Goal: Information Seeking & Learning: Learn about a topic

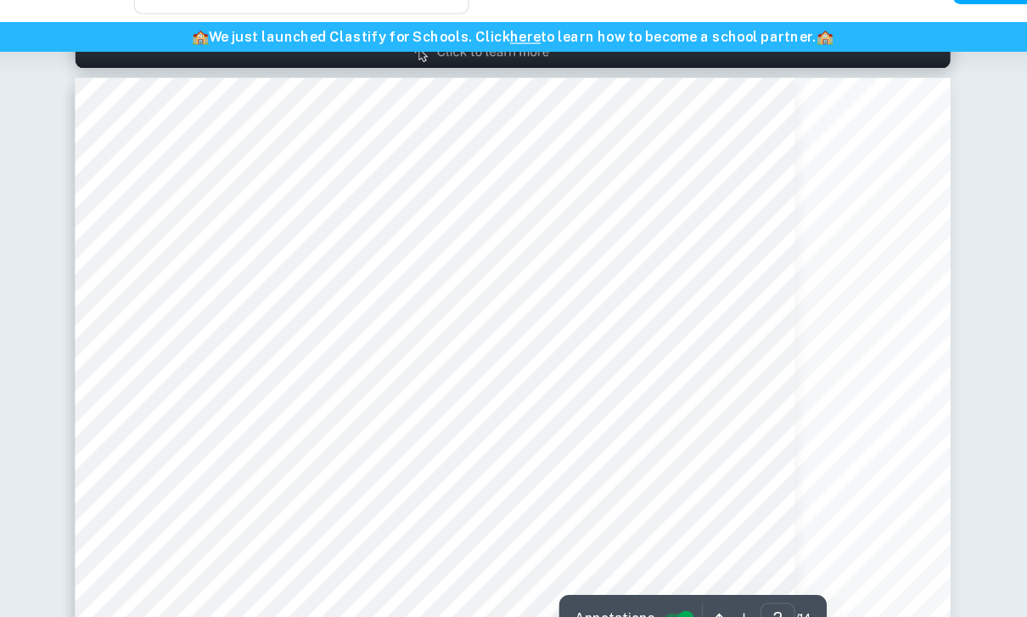
scroll to position [1093, 0]
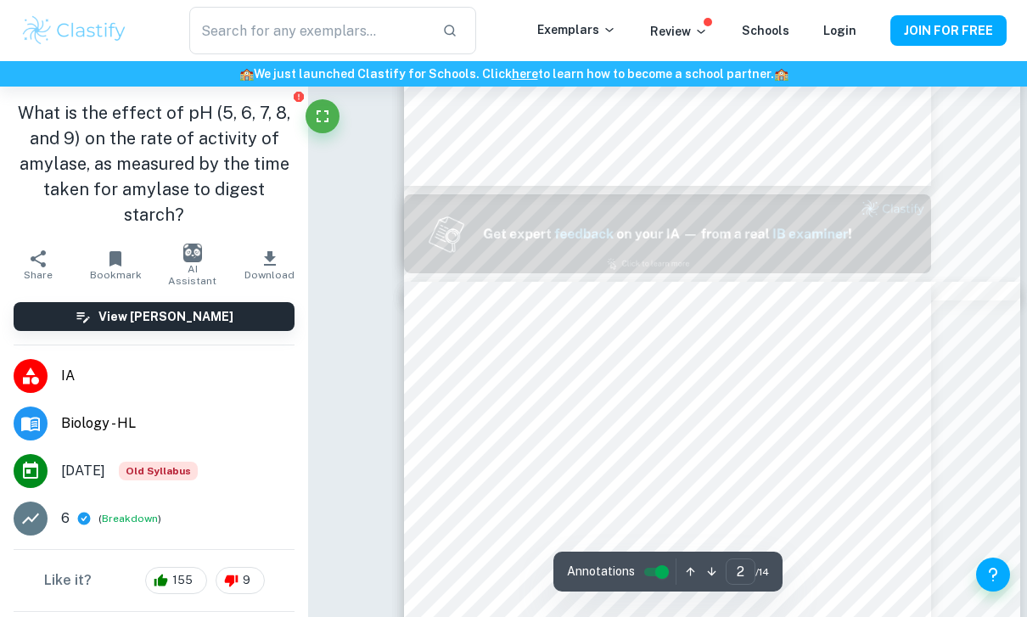
type input "1"
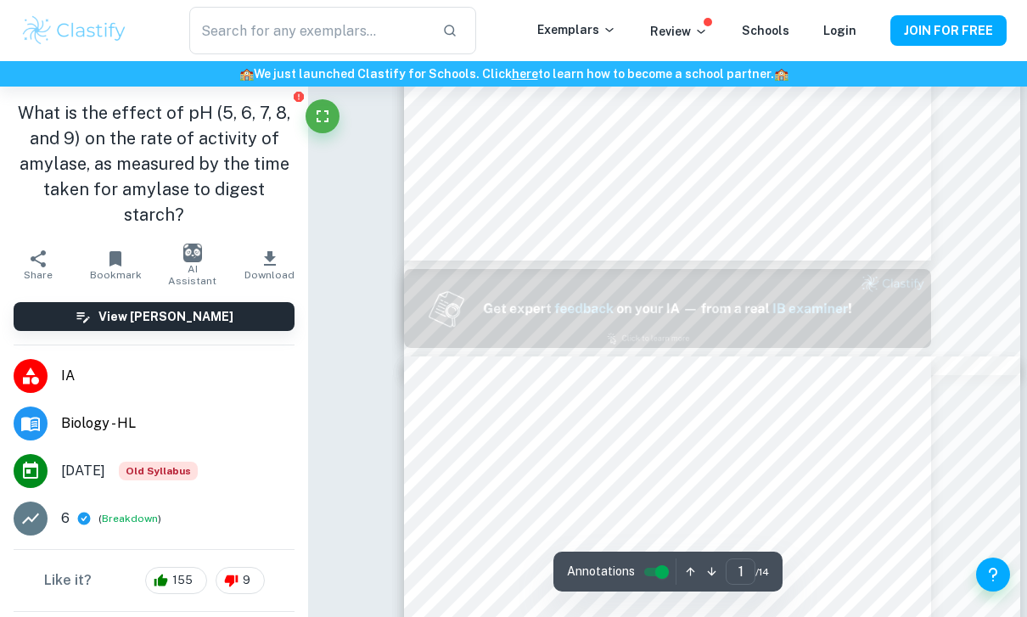
scroll to position [523, 0]
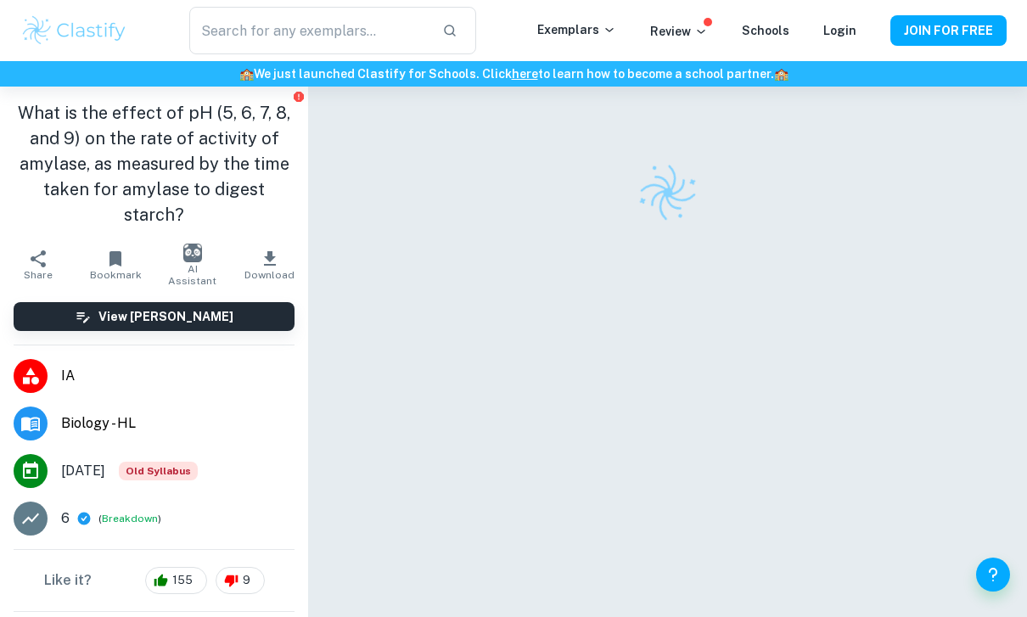
checkbox input "true"
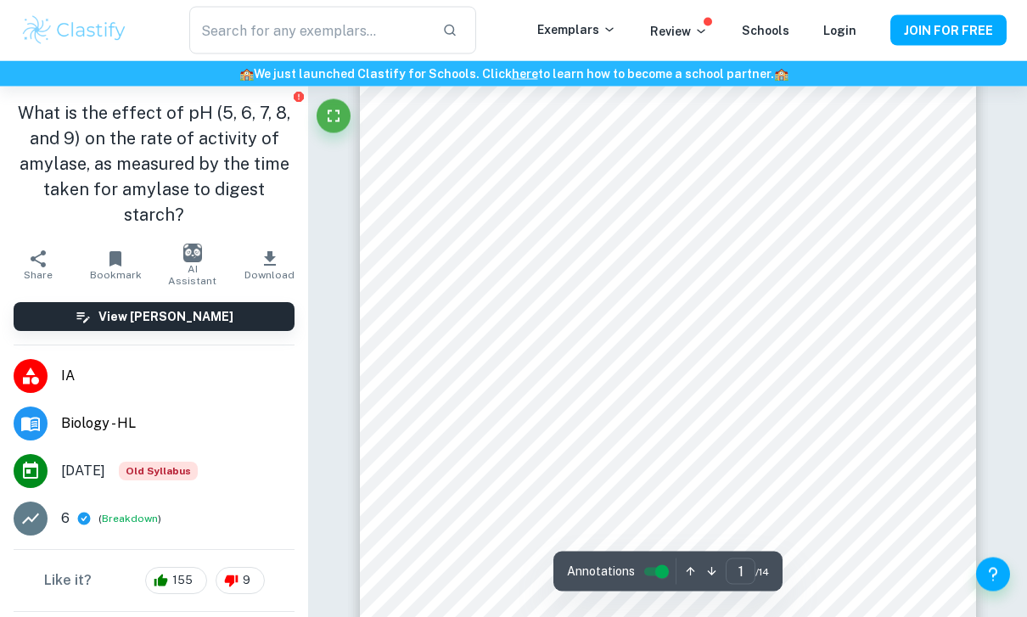
scroll to position [204, 0]
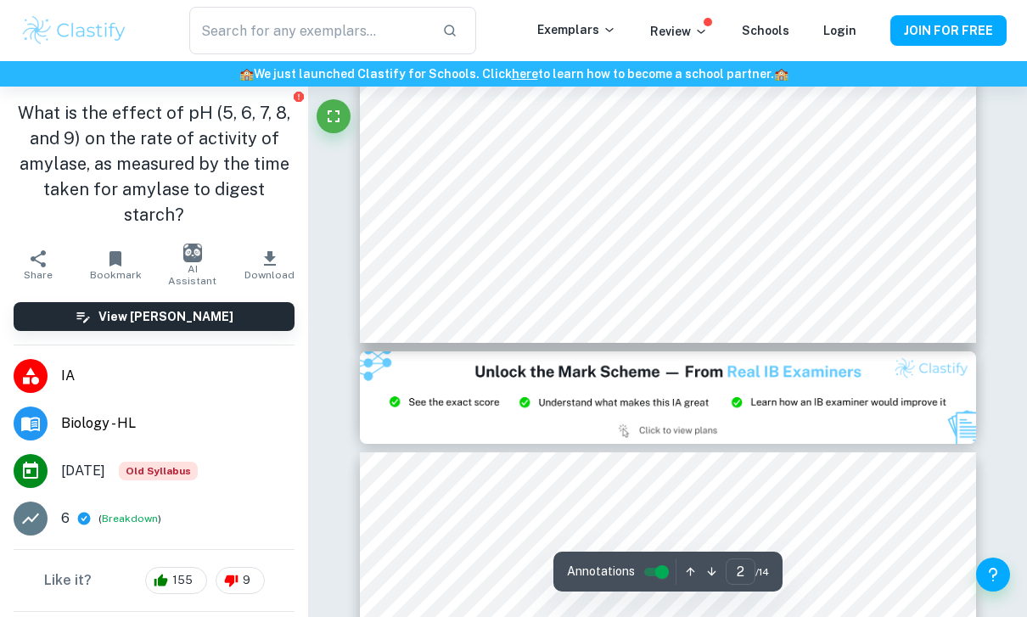
type input "1"
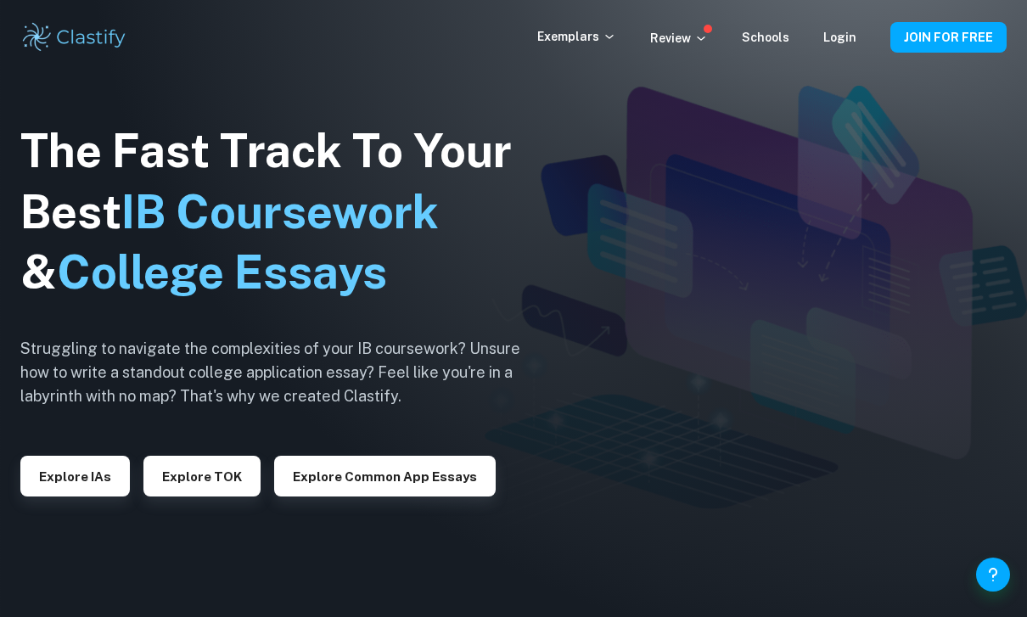
click at [107, 484] on button "Explore IAs" at bounding box center [74, 476] width 109 height 41
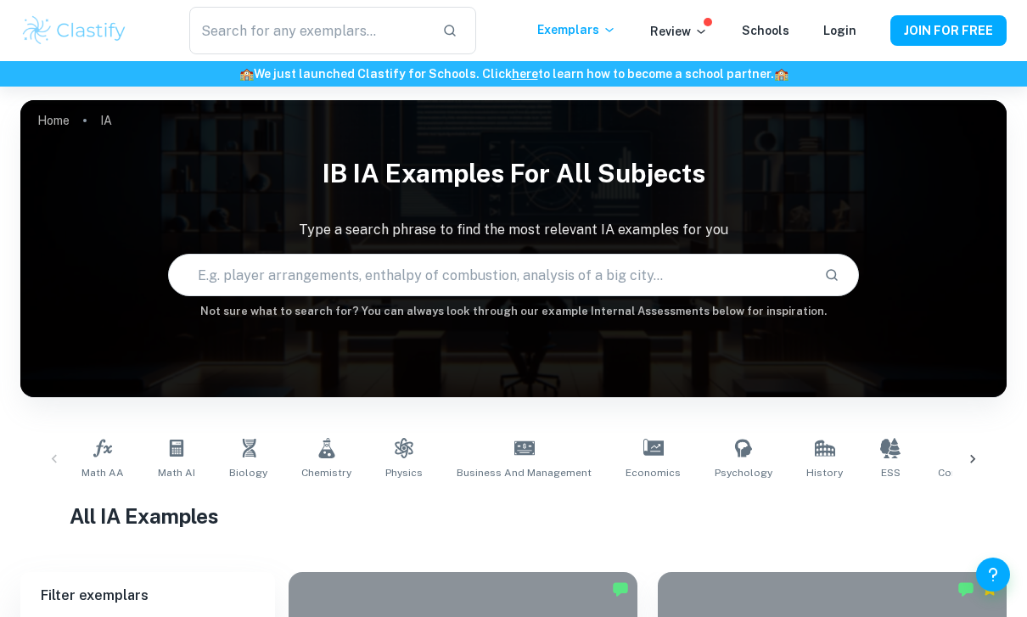
click at [593, 281] on input "text" at bounding box center [489, 275] width 641 height 48
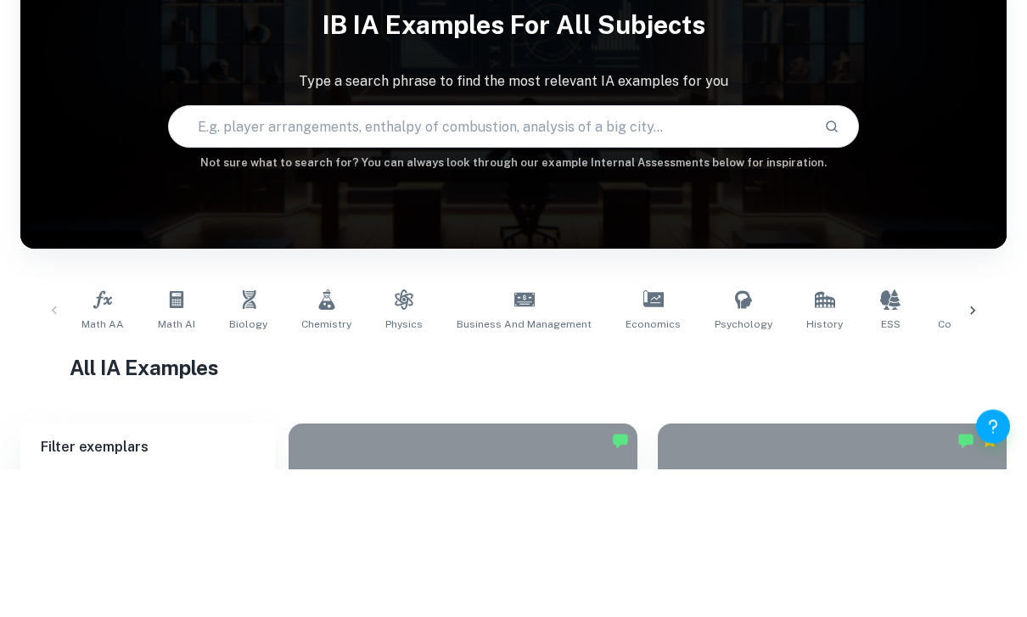
click at [947, 303] on h6 "Not sure what to search for? You can always look through our example Internal A…" at bounding box center [513, 311] width 986 height 17
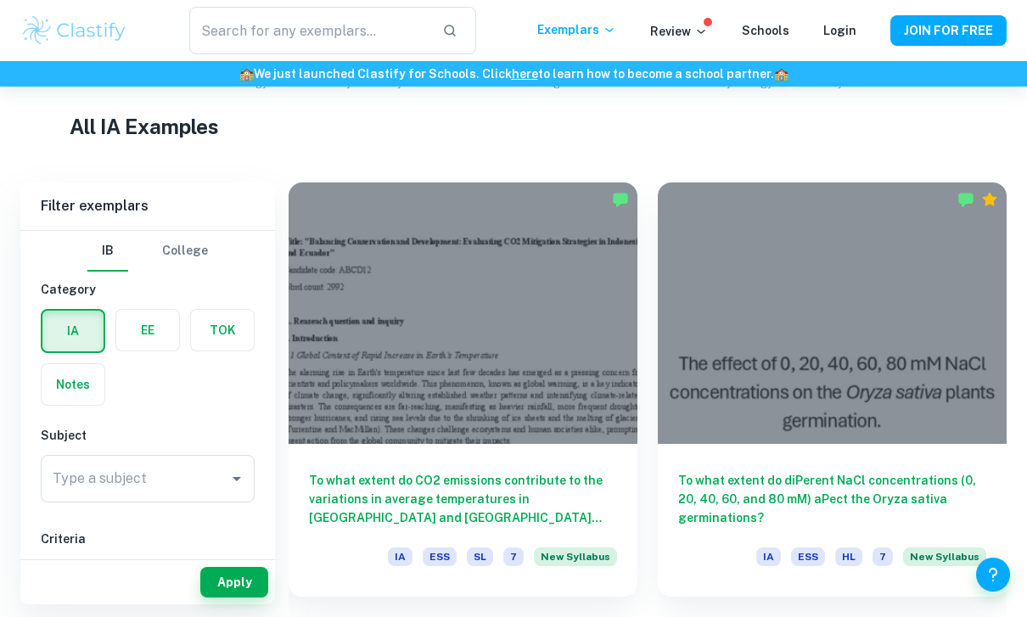
scroll to position [394, 0]
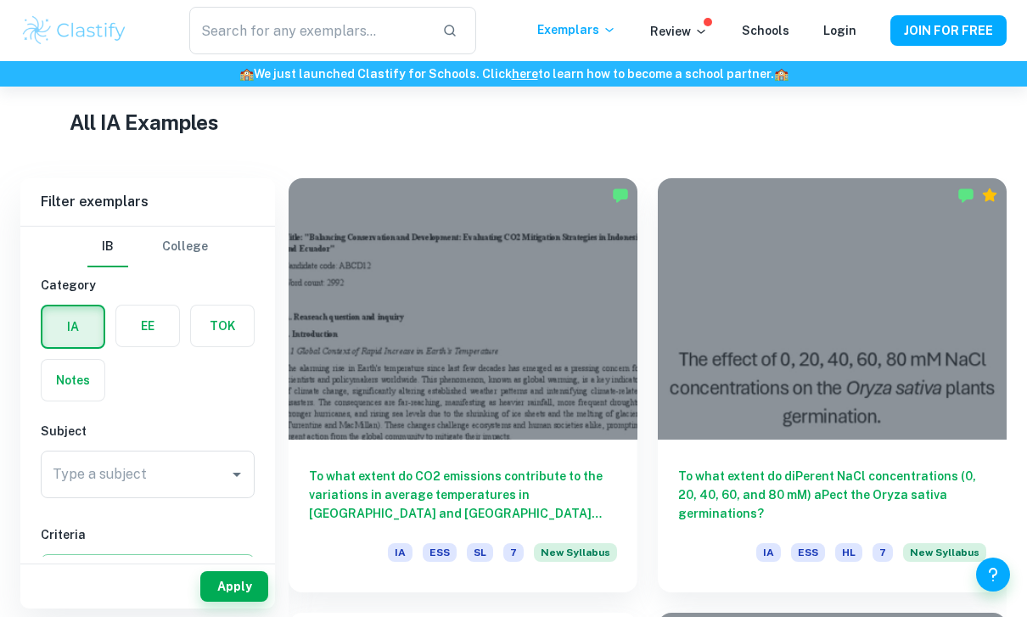
click at [113, 482] on div "Type a subject Type a subject" at bounding box center [148, 475] width 214 height 48
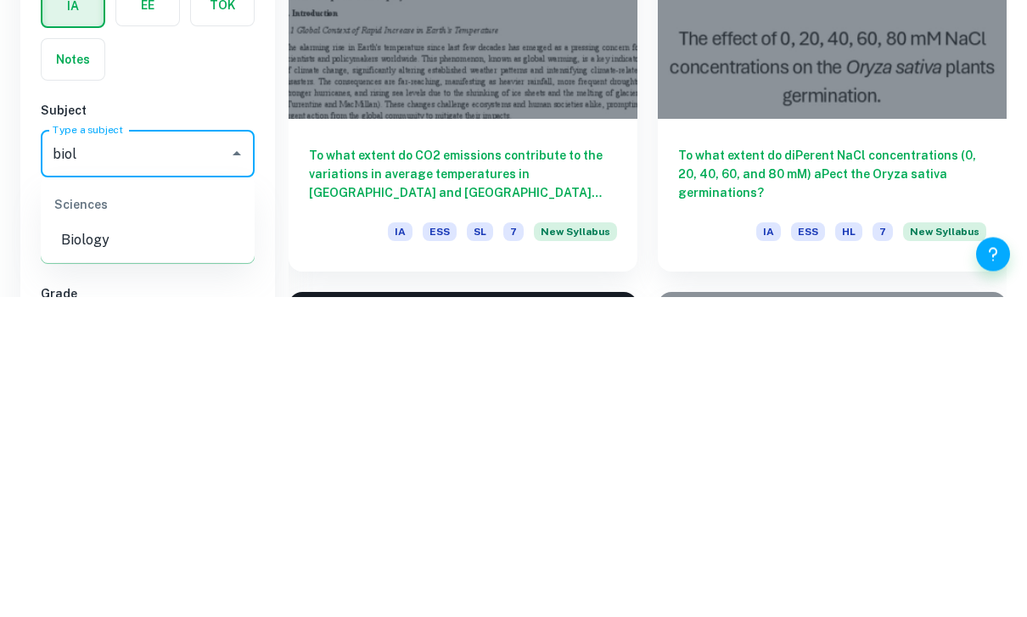
click at [80, 546] on li "Biology" at bounding box center [148, 561] width 214 height 31
type input "Biology"
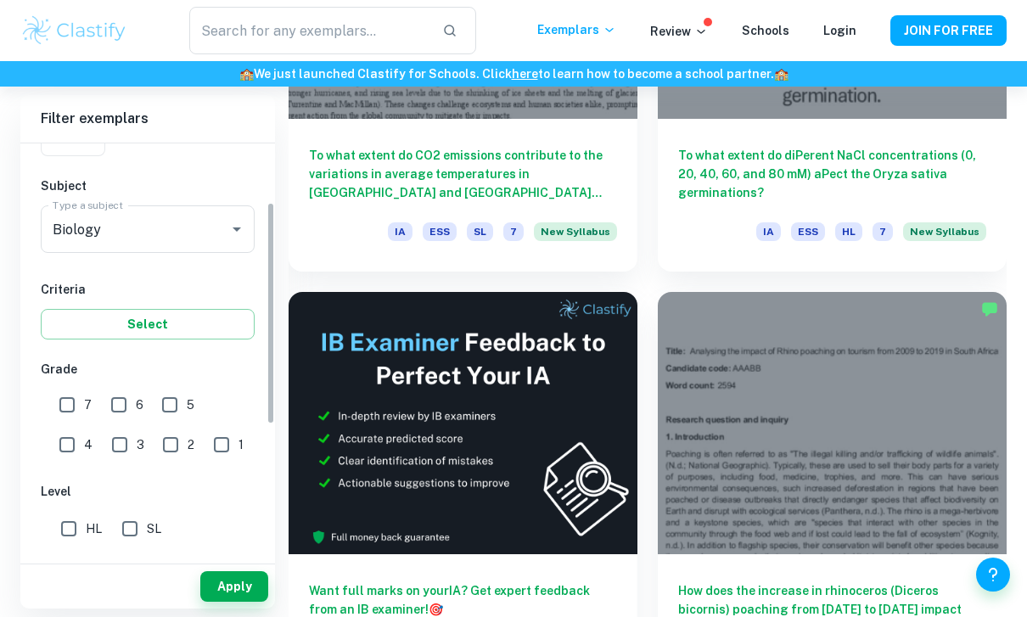
scroll to position [163, 0]
click at [65, 410] on input "7" at bounding box center [67, 404] width 34 height 34
checkbox input "true"
click at [115, 396] on input "6" at bounding box center [119, 404] width 34 height 34
checkbox input "true"
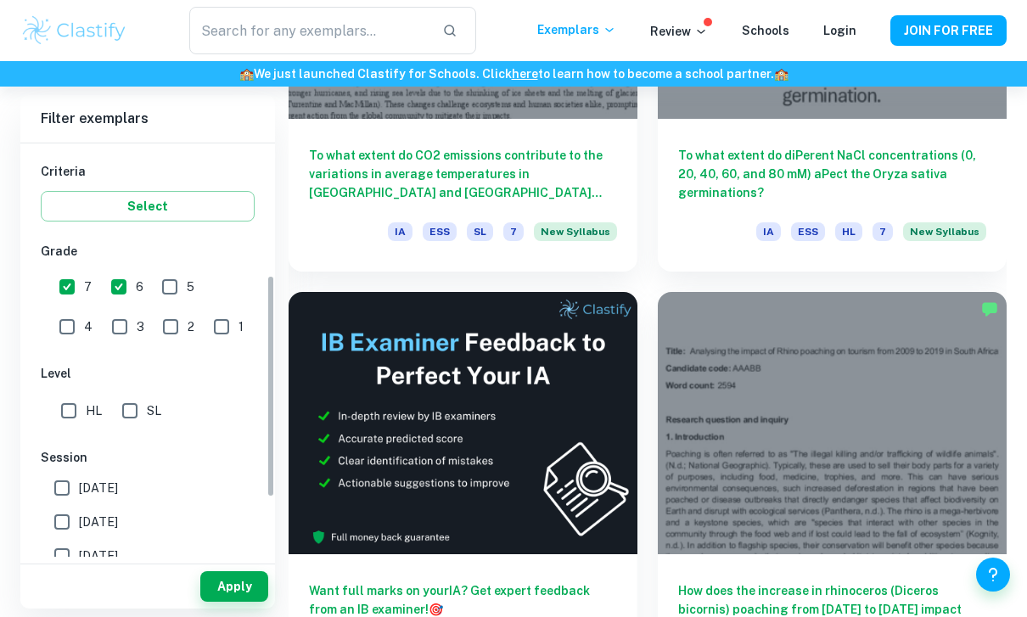
scroll to position [280, 0]
click at [63, 411] on input "HL" at bounding box center [69, 411] width 34 height 34
checkbox input "true"
click at [243, 602] on button "Apply" at bounding box center [234, 586] width 68 height 31
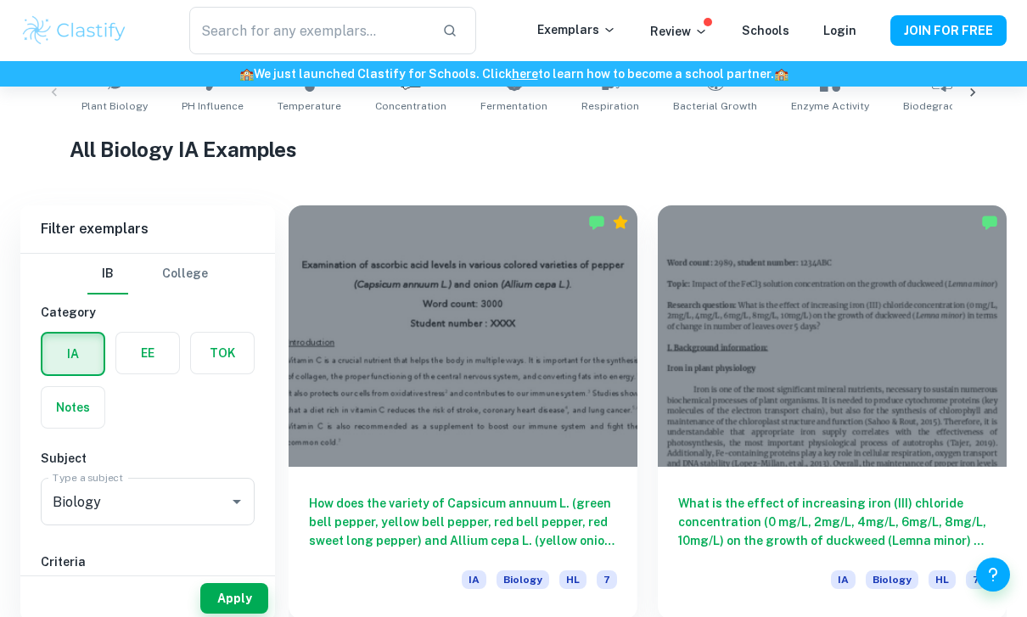
scroll to position [398, 0]
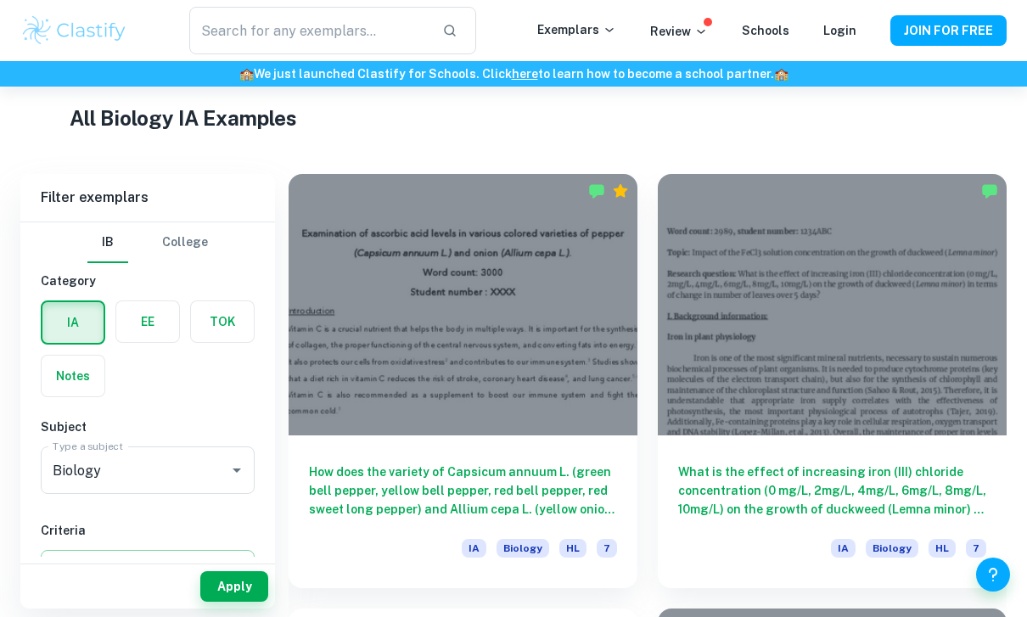
click at [957, 379] on div at bounding box center [832, 304] width 349 height 261
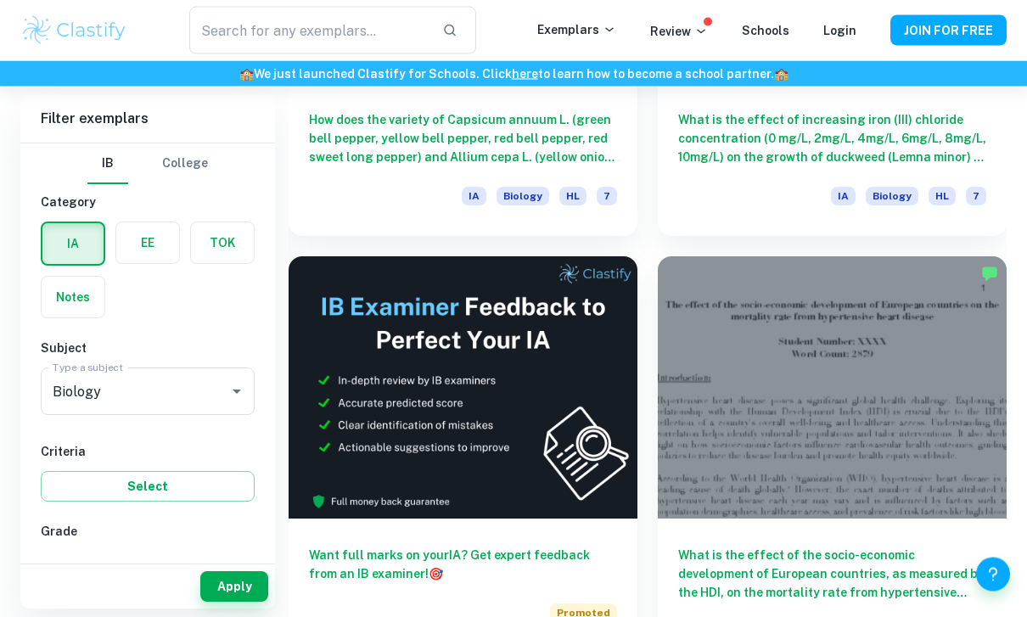
scroll to position [750, 0]
click at [919, 419] on div at bounding box center [832, 386] width 349 height 261
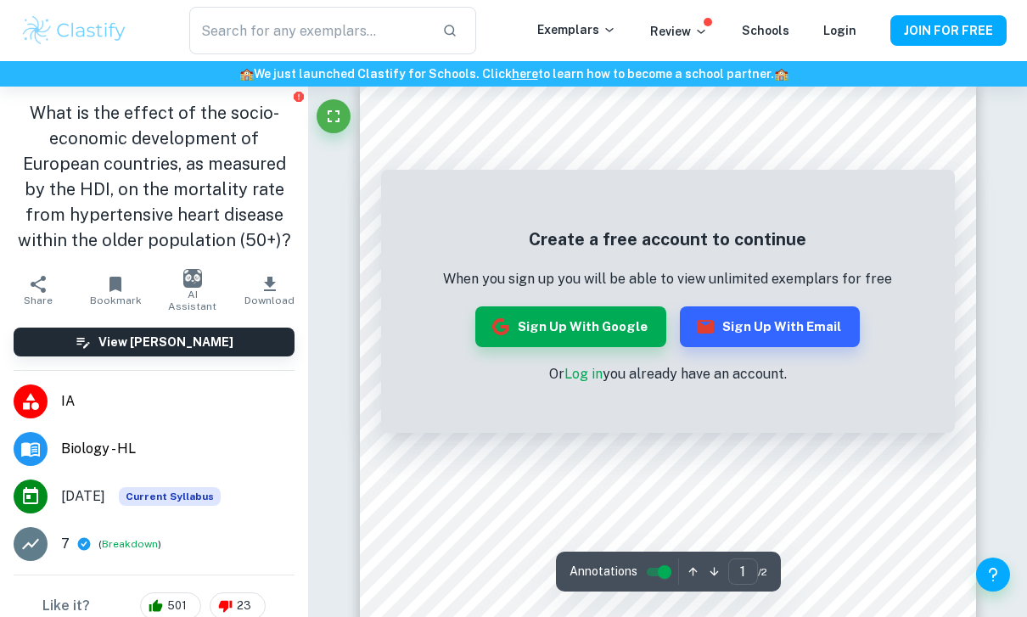
scroll to position [33, 0]
